Goal: Task Accomplishment & Management: Use online tool/utility

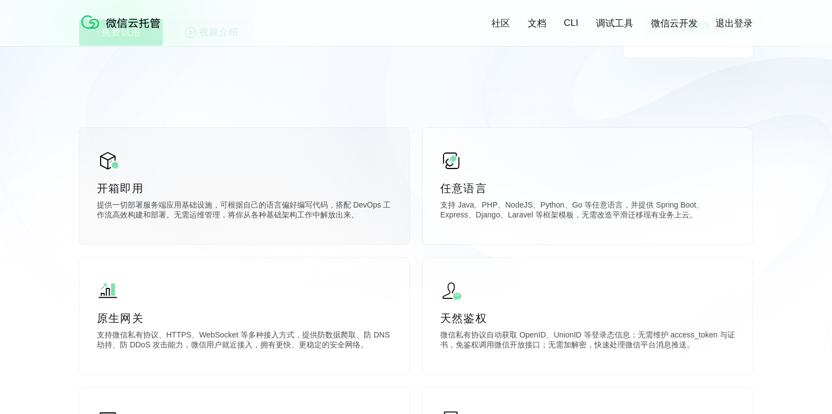
scroll to position [247, 0]
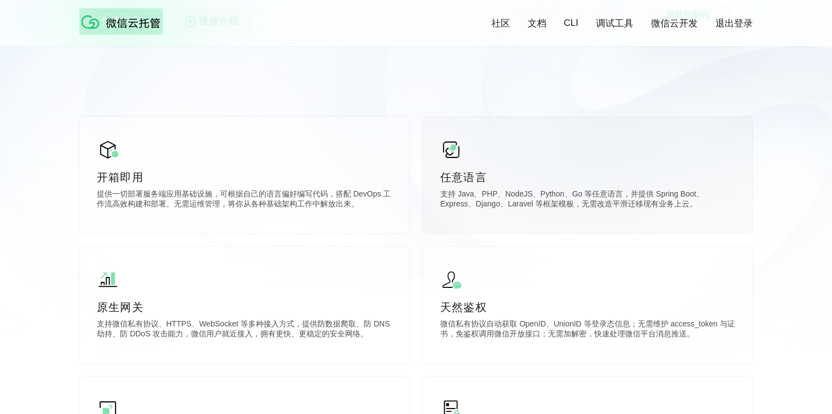
click at [515, 206] on p "支持 Java、PHP、NodeJS、Python、Go 等任意语言，并提供 Spring Boot、Express、Django、Laravel 等框架模板…" at bounding box center [587, 200] width 295 height 22
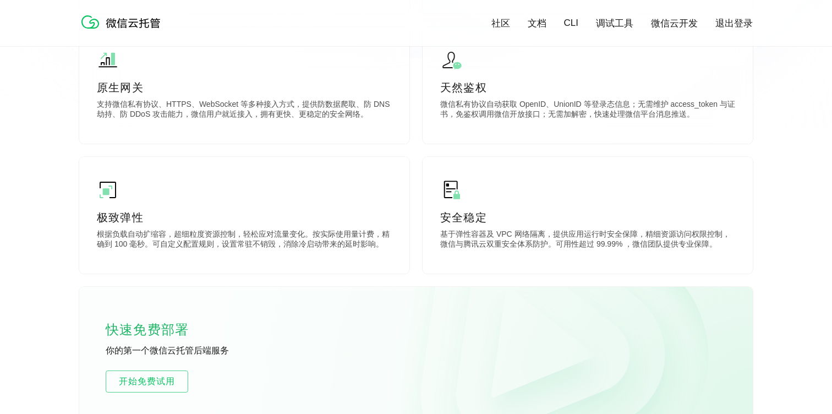
scroll to position [540, 0]
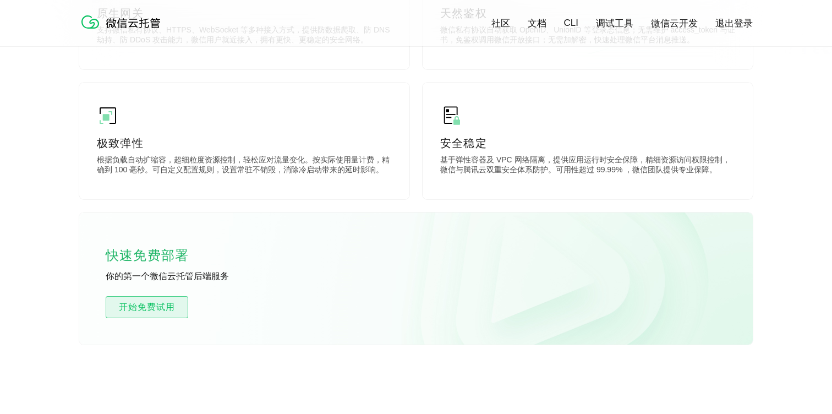
click at [157, 313] on span "开始免费试用" at bounding box center [146, 306] width 81 height 13
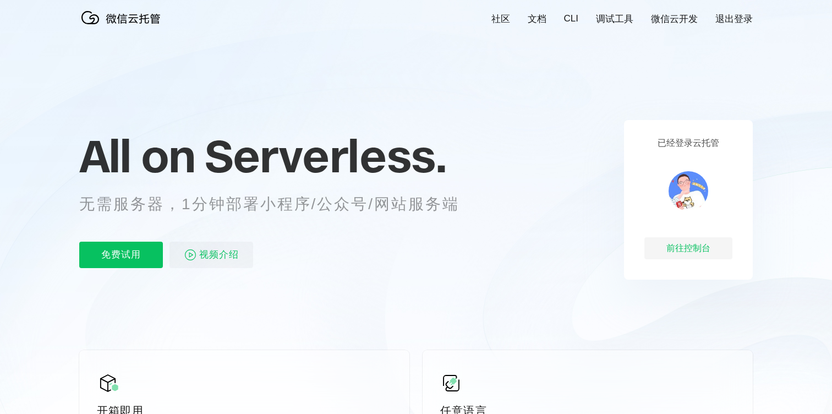
scroll to position [0, 1957]
click at [660, 247] on div "前往控制台" at bounding box center [688, 248] width 88 height 22
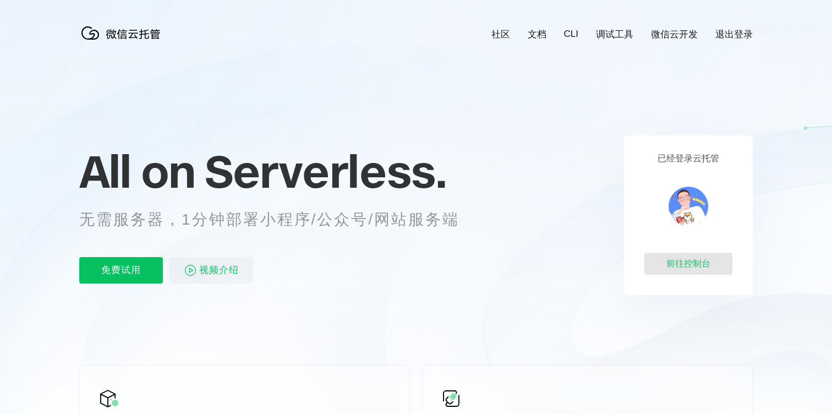
click at [681, 266] on div "前往控制台" at bounding box center [688, 264] width 88 height 22
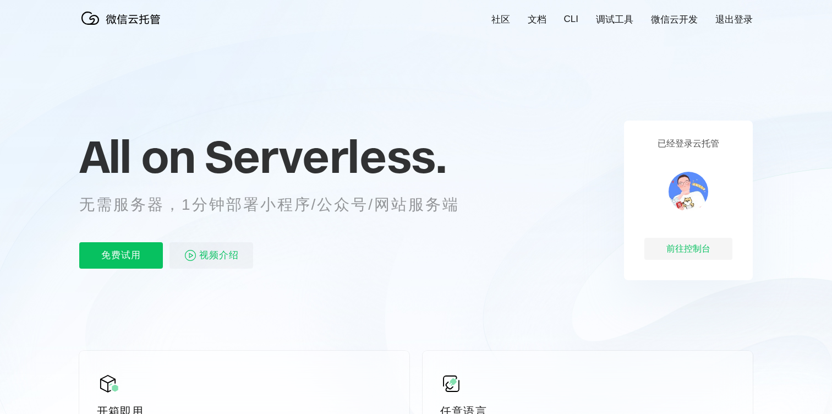
scroll to position [0, 1957]
